Goal: Information Seeking & Learning: Learn about a topic

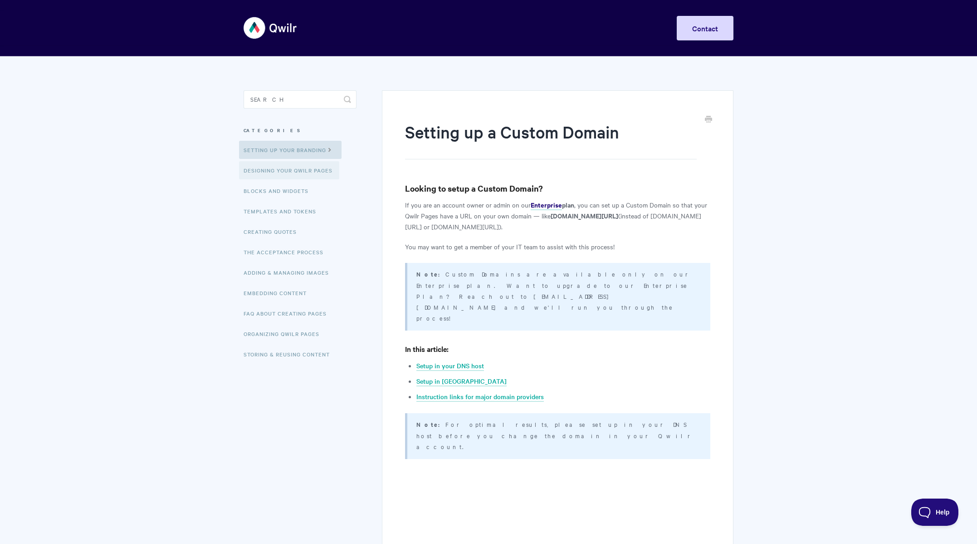
click at [285, 172] on link "Designing Your Qwilr Pages" at bounding box center [289, 170] width 100 height 18
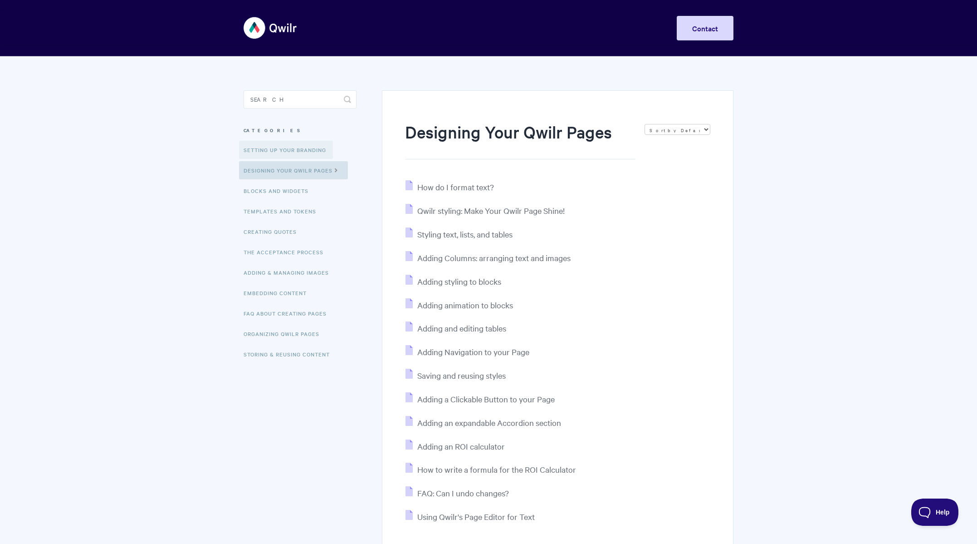
click at [295, 147] on link "Setting up your Branding" at bounding box center [286, 150] width 94 height 18
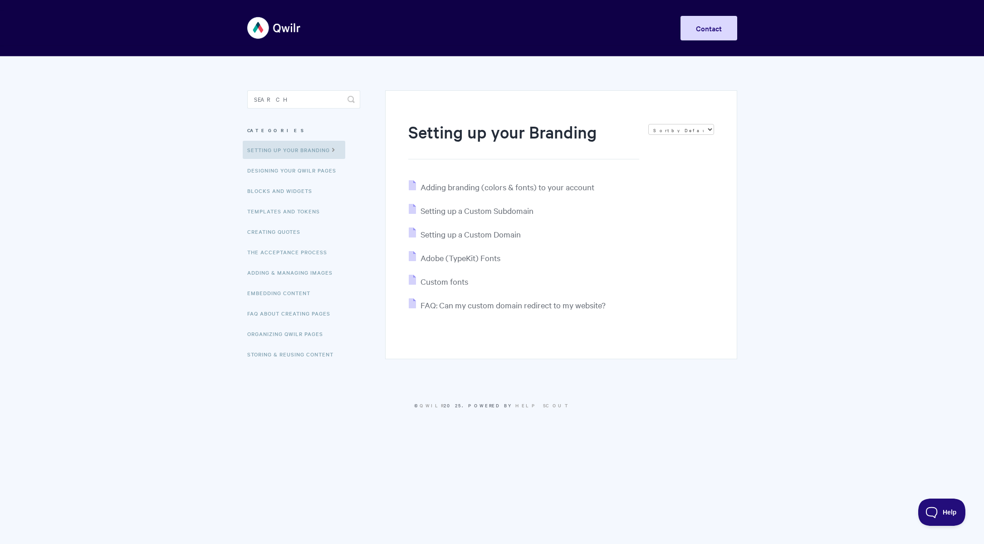
click at [293, 30] on img at bounding box center [274, 28] width 54 height 34
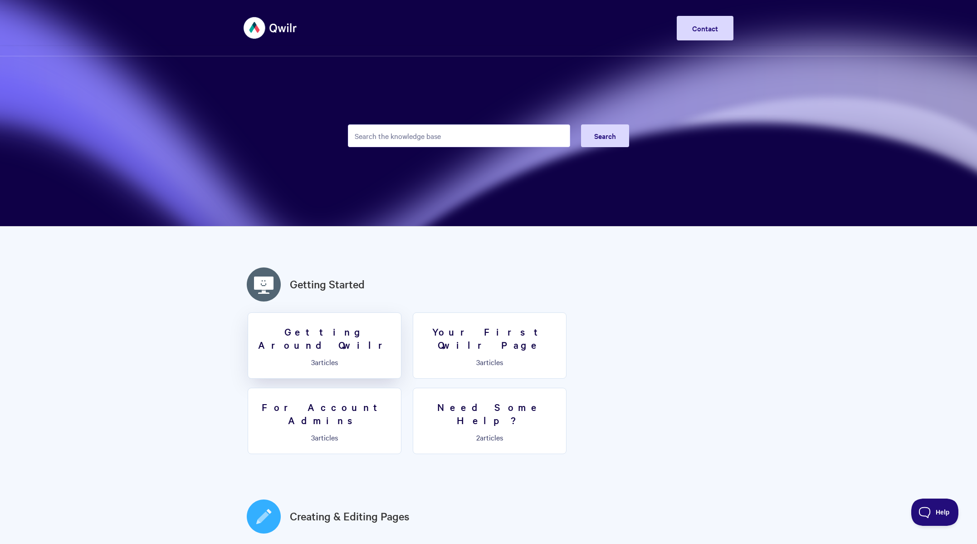
click at [349, 336] on h3 "Getting Around Qwilr" at bounding box center [325, 338] width 142 height 26
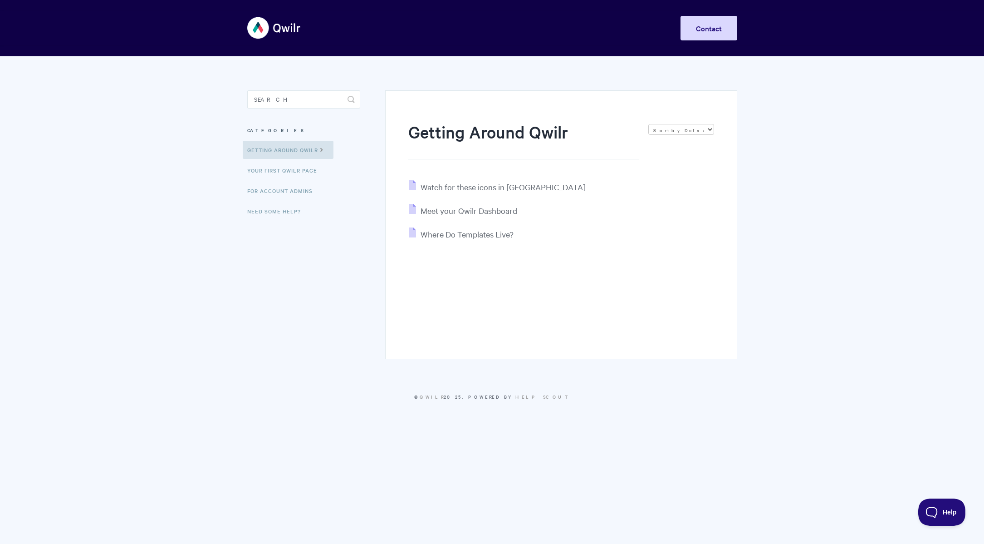
click at [258, 28] on img at bounding box center [274, 28] width 54 height 34
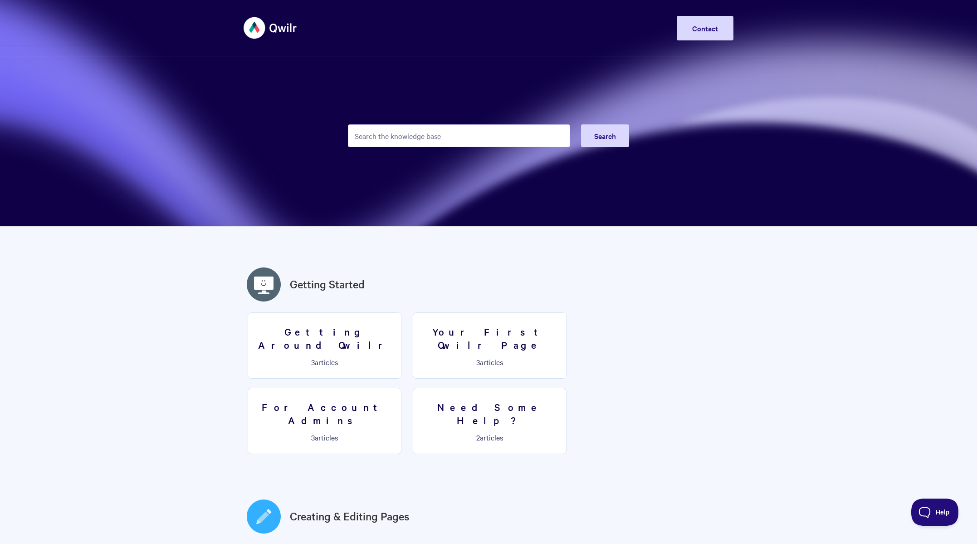
click at [274, 27] on img at bounding box center [271, 28] width 54 height 34
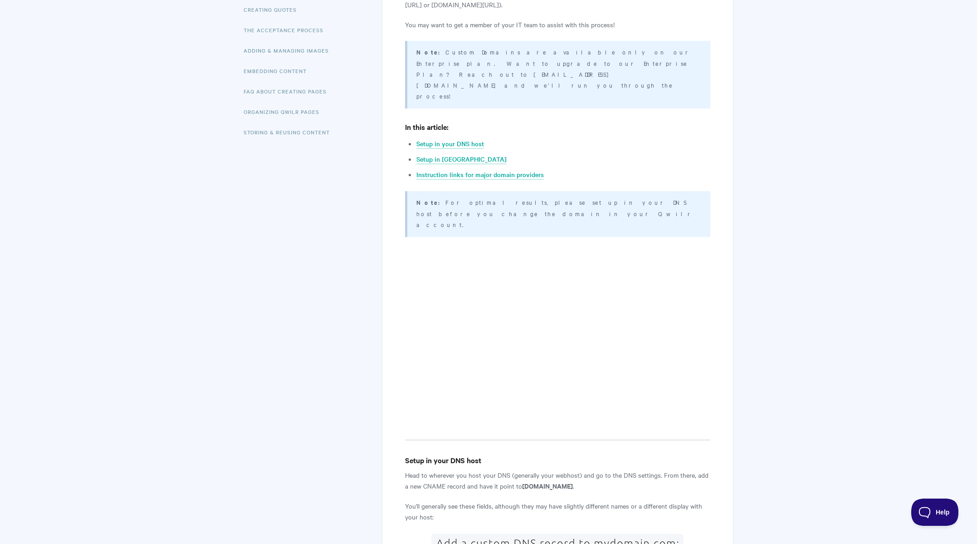
scroll to position [198, 0]
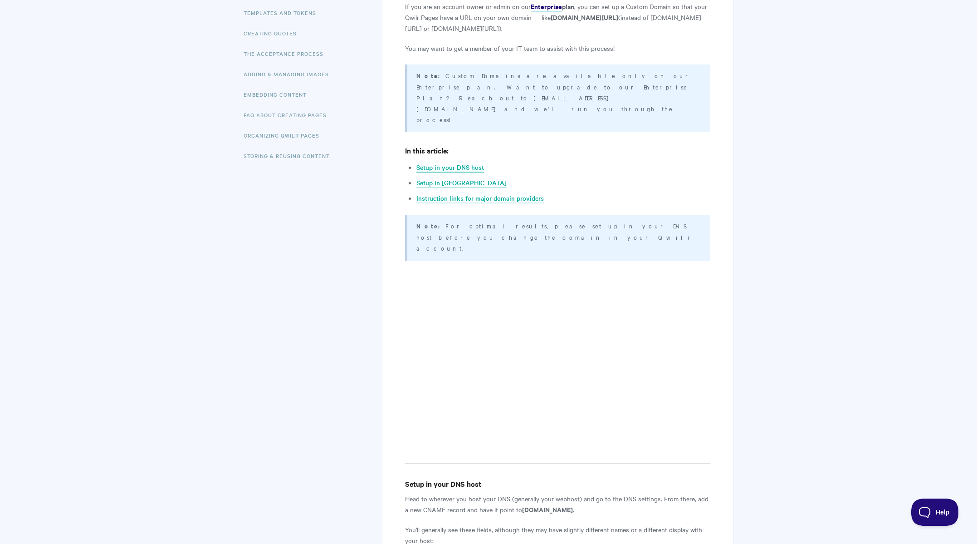
click at [468, 162] on link "Setup in your DNS host" at bounding box center [451, 167] width 68 height 10
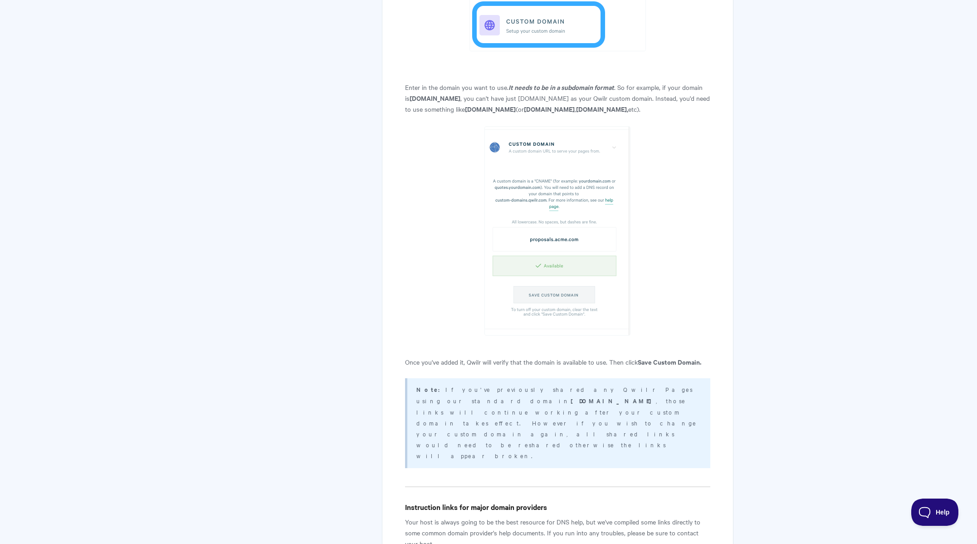
scroll to position [1421, 0]
